Goal: Find specific page/section: Find specific page/section

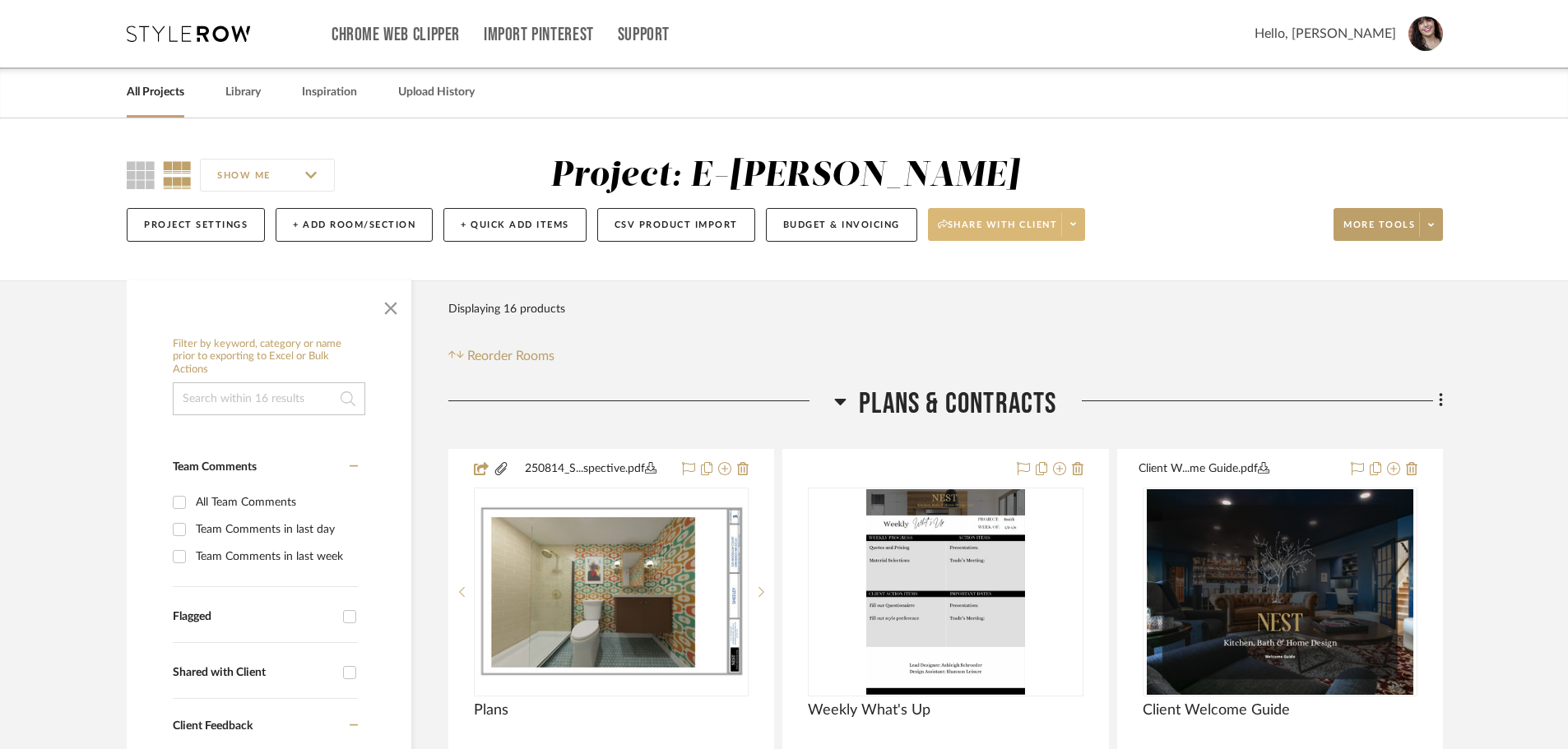
click at [1084, 222] on span at bounding box center [1072, 224] width 23 height 25
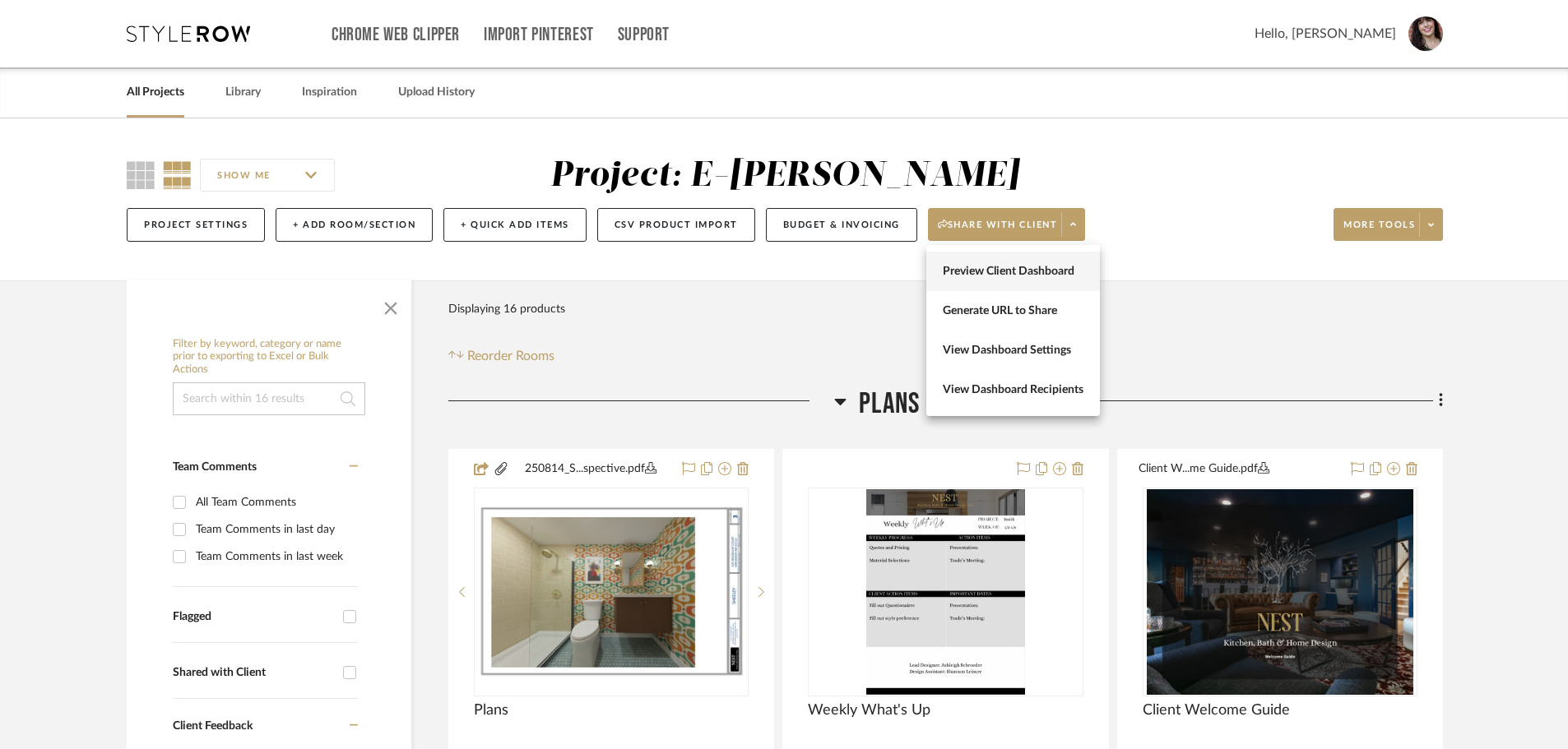
click at [1033, 275] on span "Preview Client Dashboard" at bounding box center [1013, 271] width 141 height 14
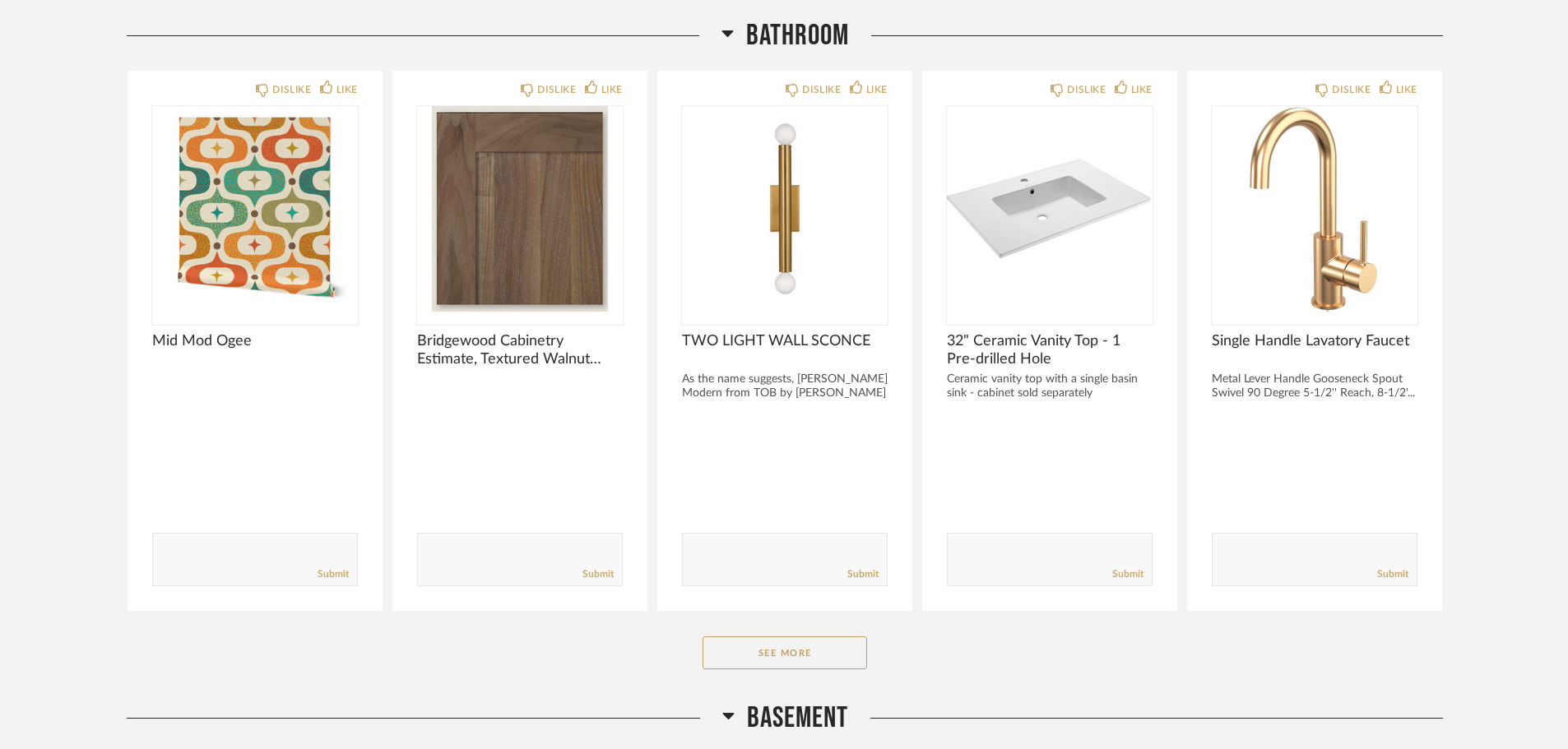
scroll to position [905, 0]
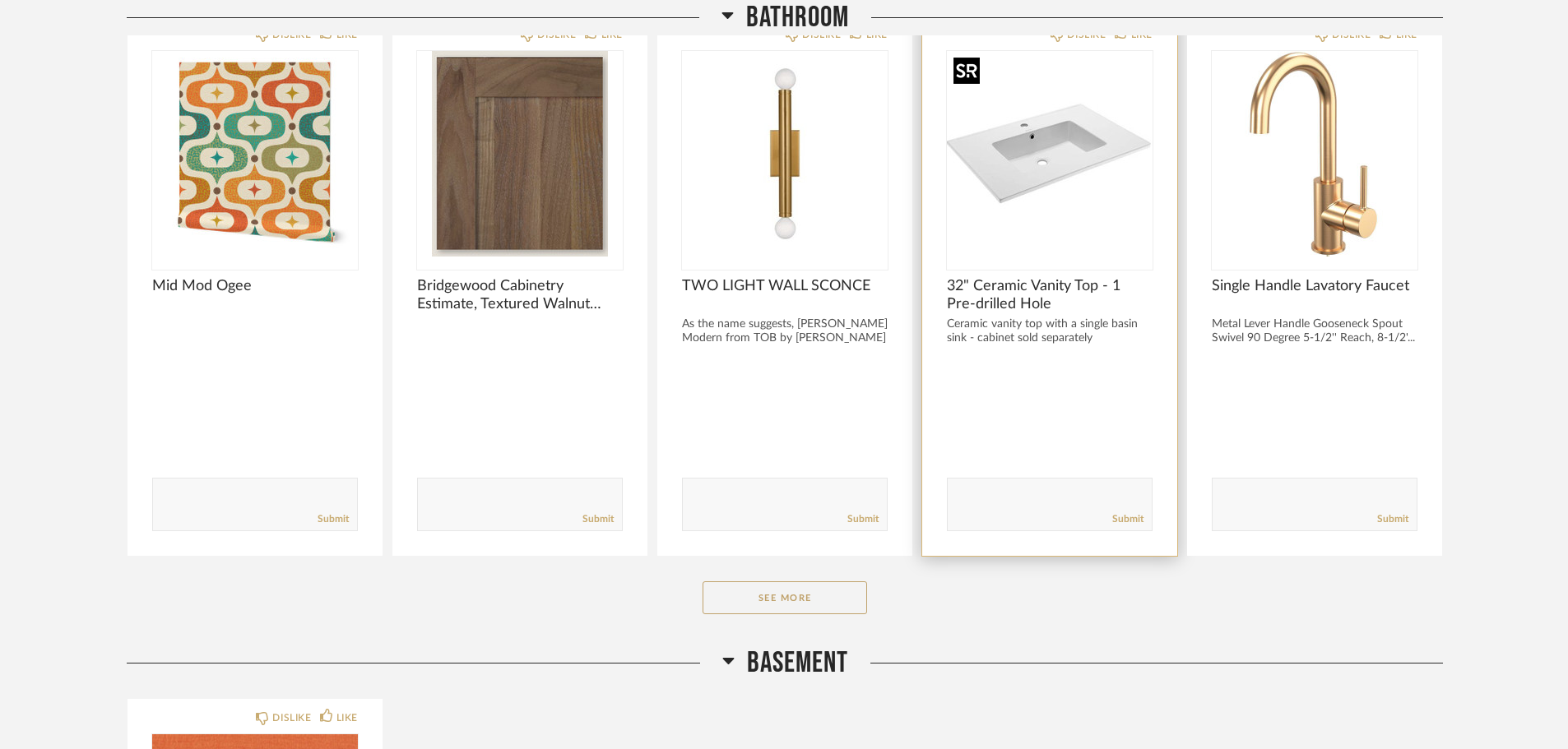
click at [1037, 187] on img "0" at bounding box center [1050, 154] width 205 height 205
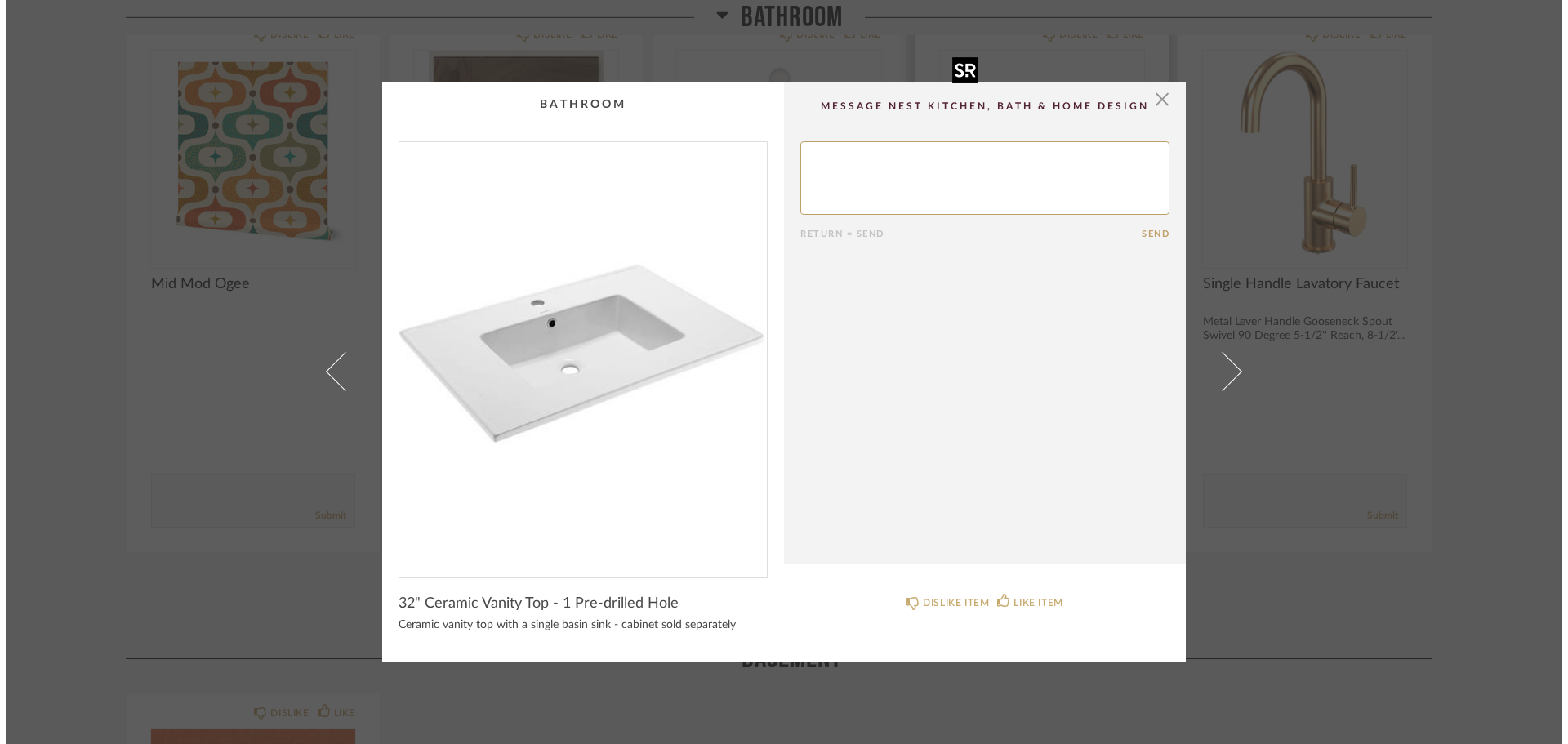
scroll to position [0, 0]
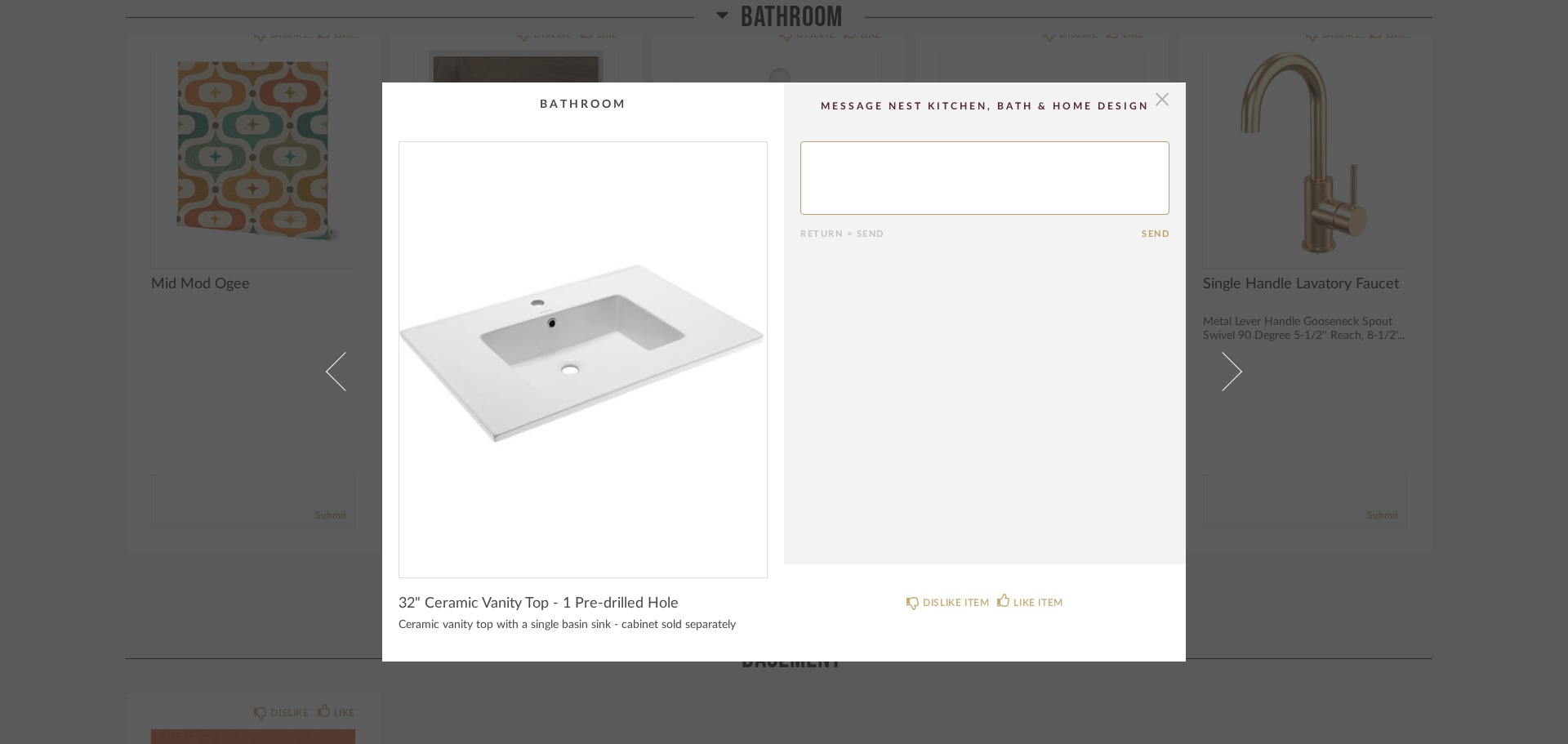
click at [1149, 94] on span "button" at bounding box center [1161, 99] width 33 height 33
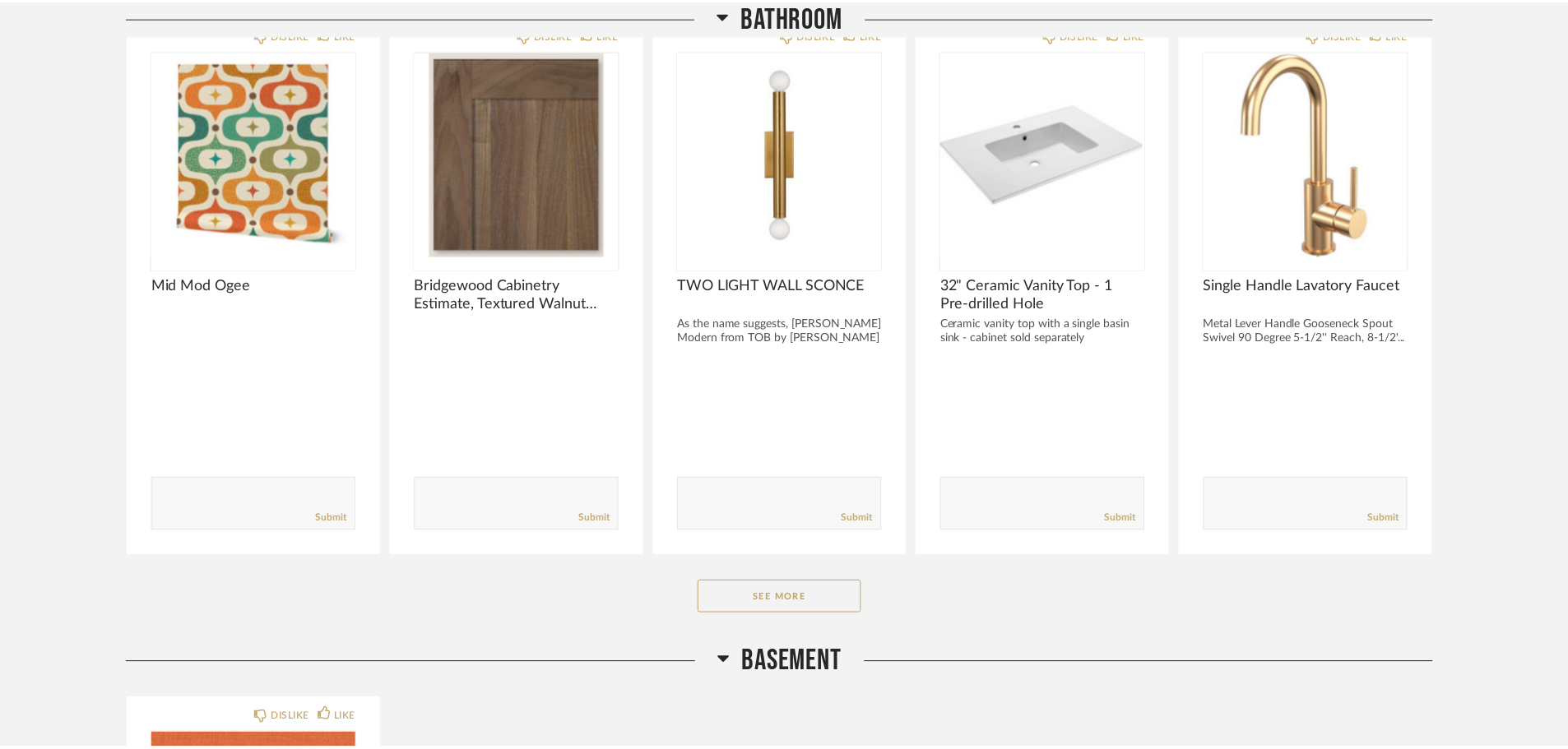
scroll to position [905, 0]
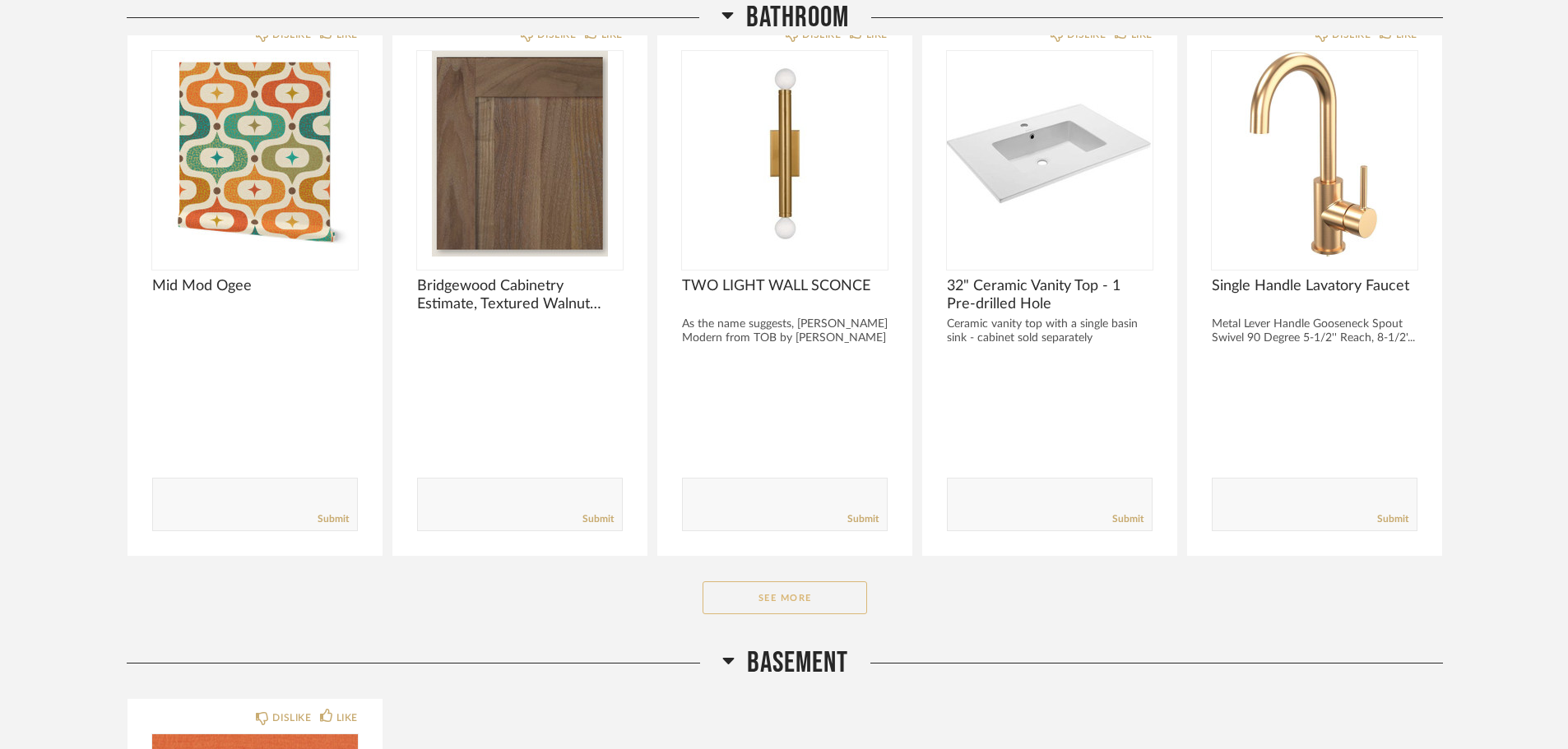
click at [831, 609] on button "See More" at bounding box center [785, 598] width 165 height 33
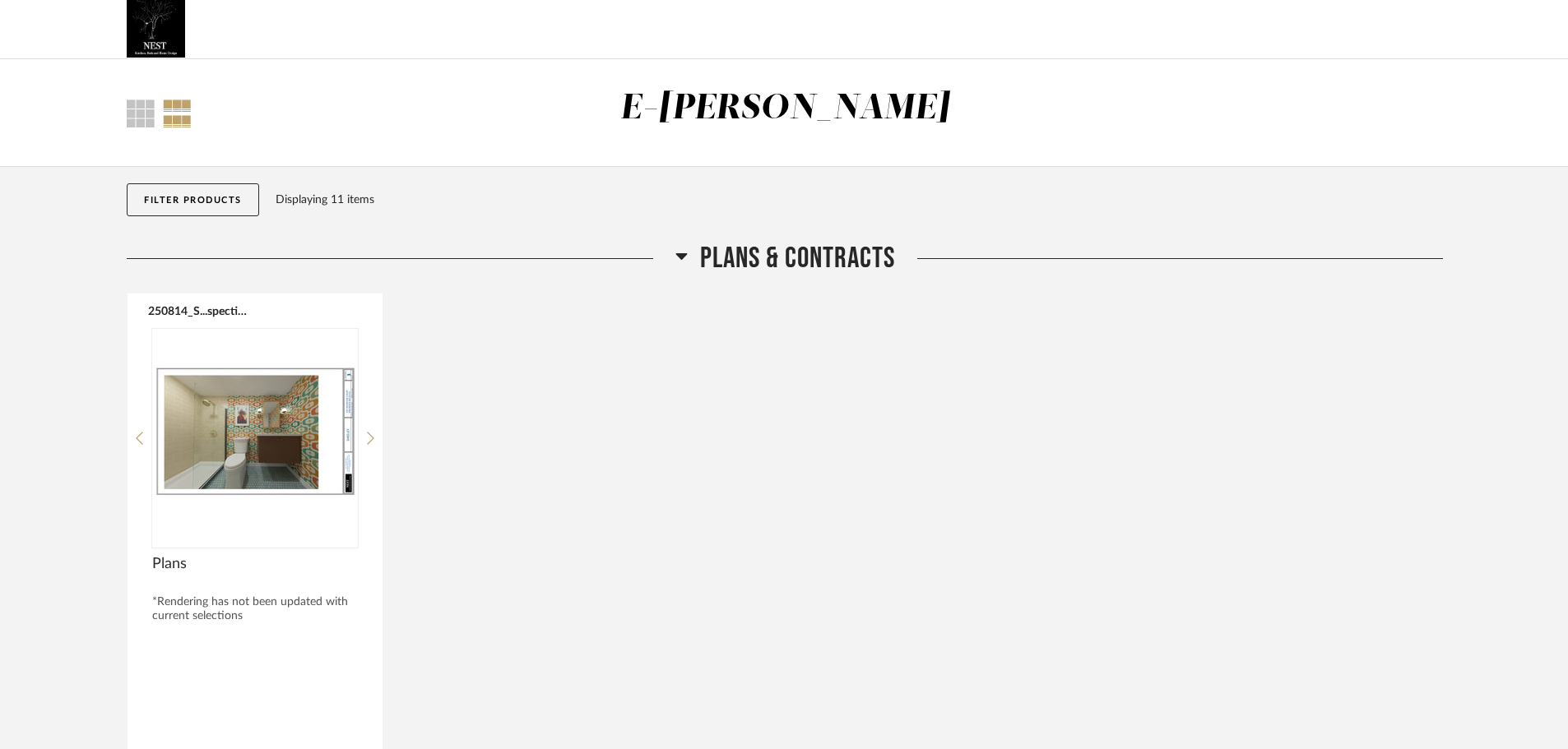
scroll to position [0, 0]
